Goal: Obtain resource: Download file/media

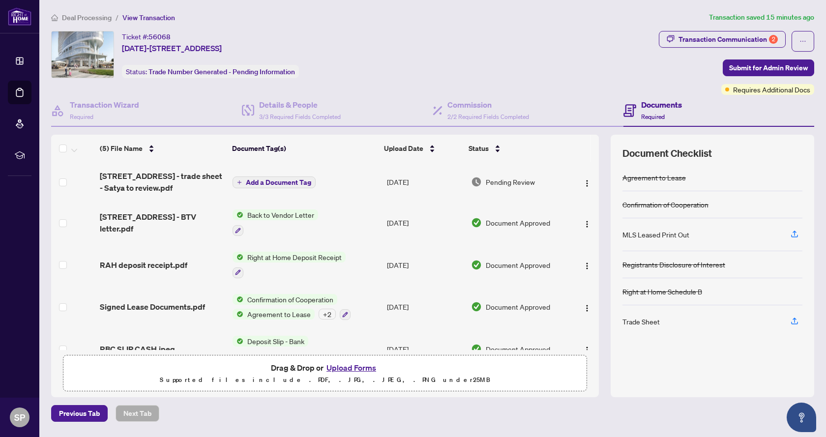
click at [339, 222] on td "Back to Vendor Letter" at bounding box center [306, 223] width 154 height 42
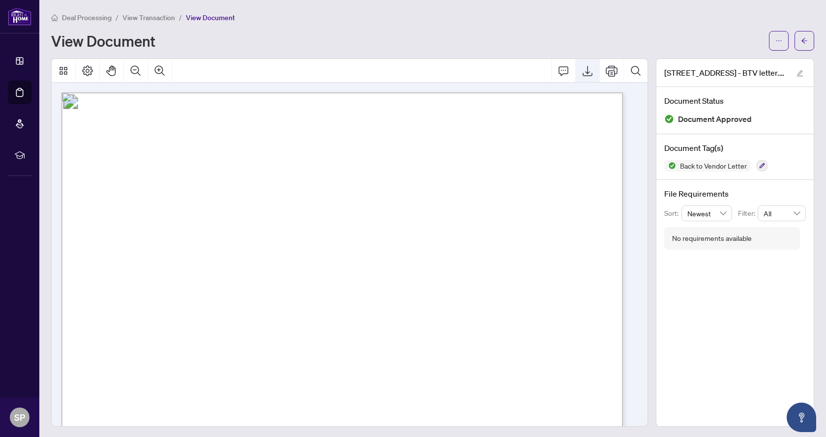
click at [582, 68] on icon "Export" at bounding box center [588, 71] width 12 height 12
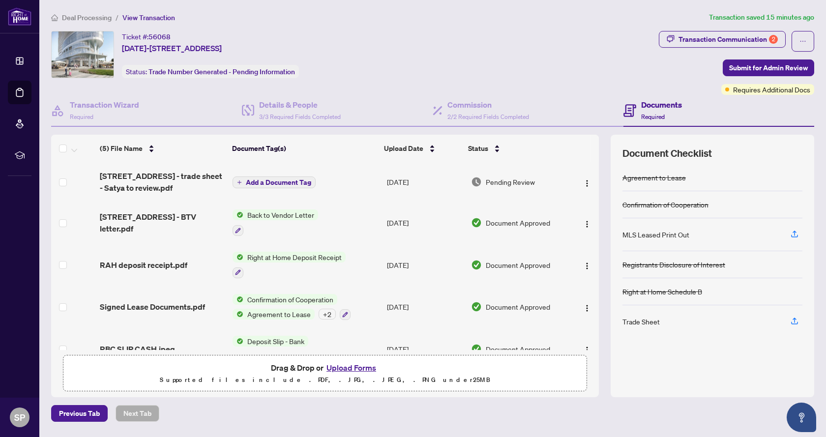
click at [336, 182] on td "Add a Document Tag" at bounding box center [306, 181] width 154 height 39
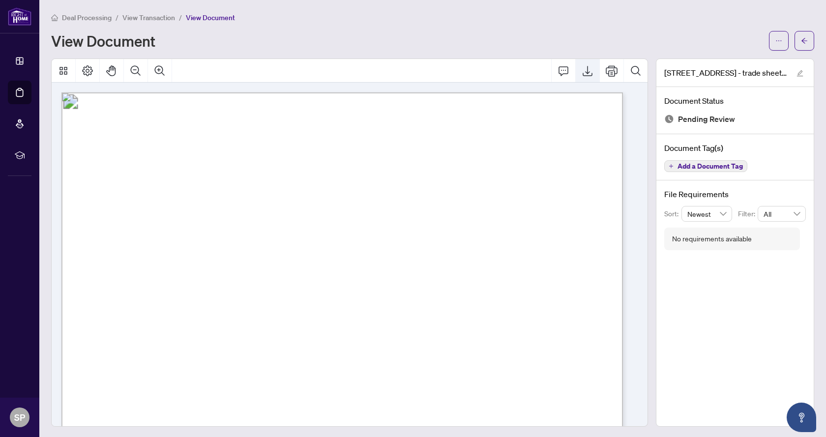
click at [583, 71] on icon "Export" at bounding box center [588, 71] width 10 height 10
click at [162, 19] on span "View Transaction" at bounding box center [148, 17] width 53 height 9
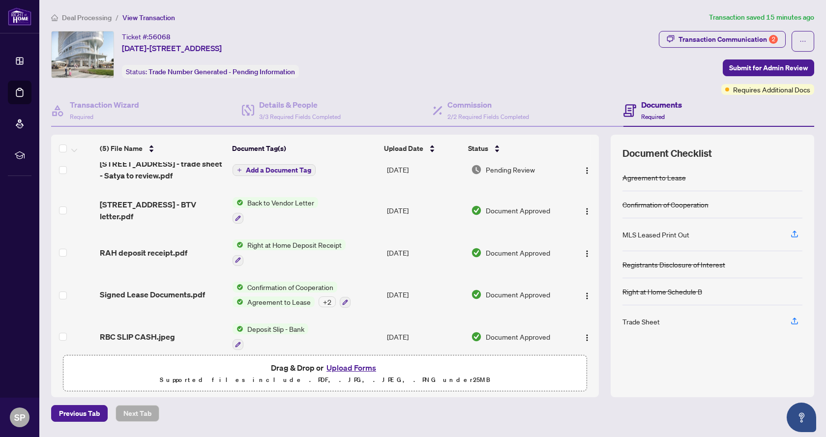
scroll to position [23, 0]
